Goal: Find specific page/section: Find specific page/section

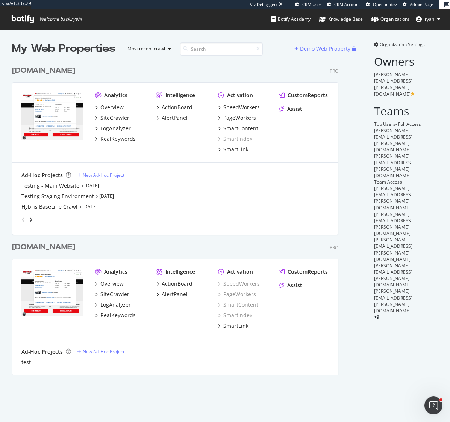
click at [64, 71] on div "[DOMAIN_NAME]" at bounding box center [43, 70] width 63 height 11
